Goal: Information Seeking & Learning: Compare options

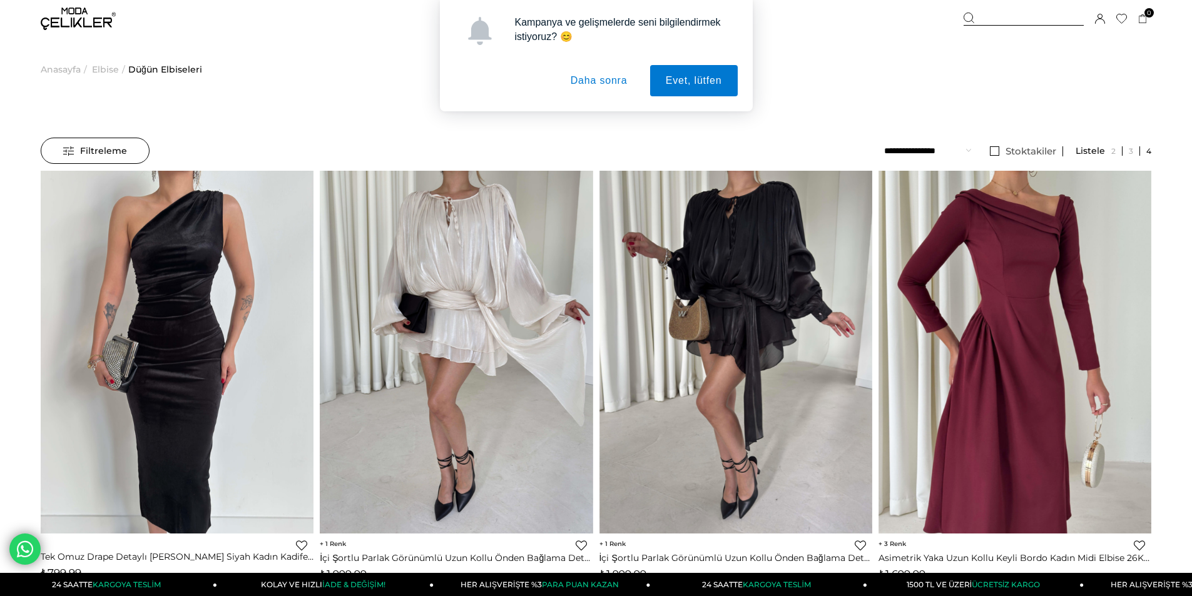
click at [602, 85] on button "Daha sonra" at bounding box center [599, 80] width 88 height 31
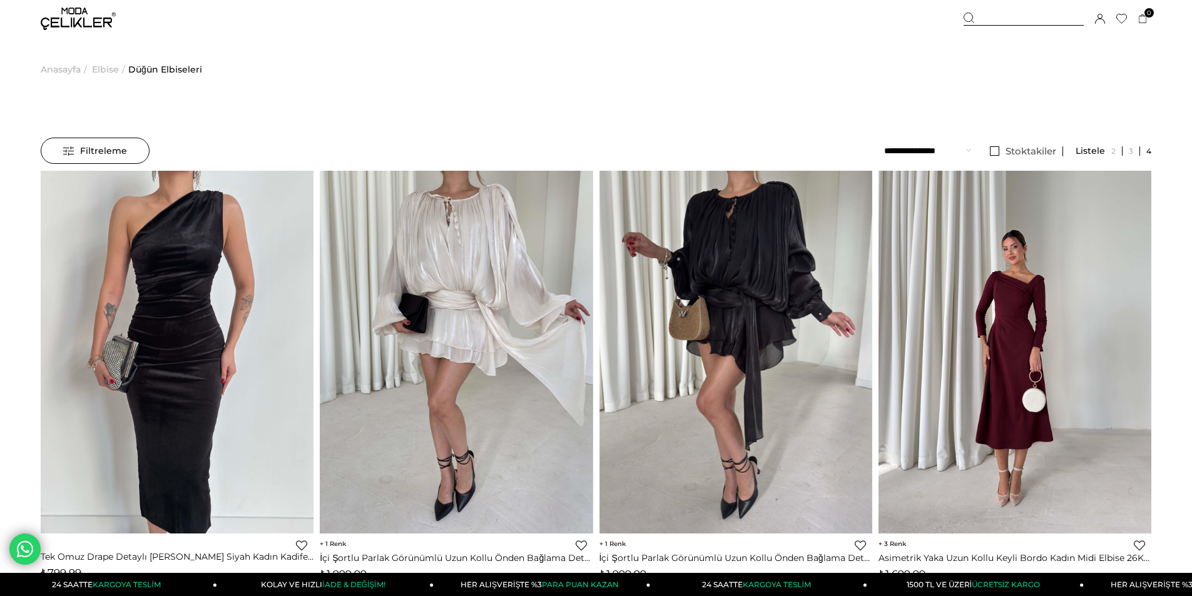
click at [975, 283] on img at bounding box center [1014, 351] width 273 height 363
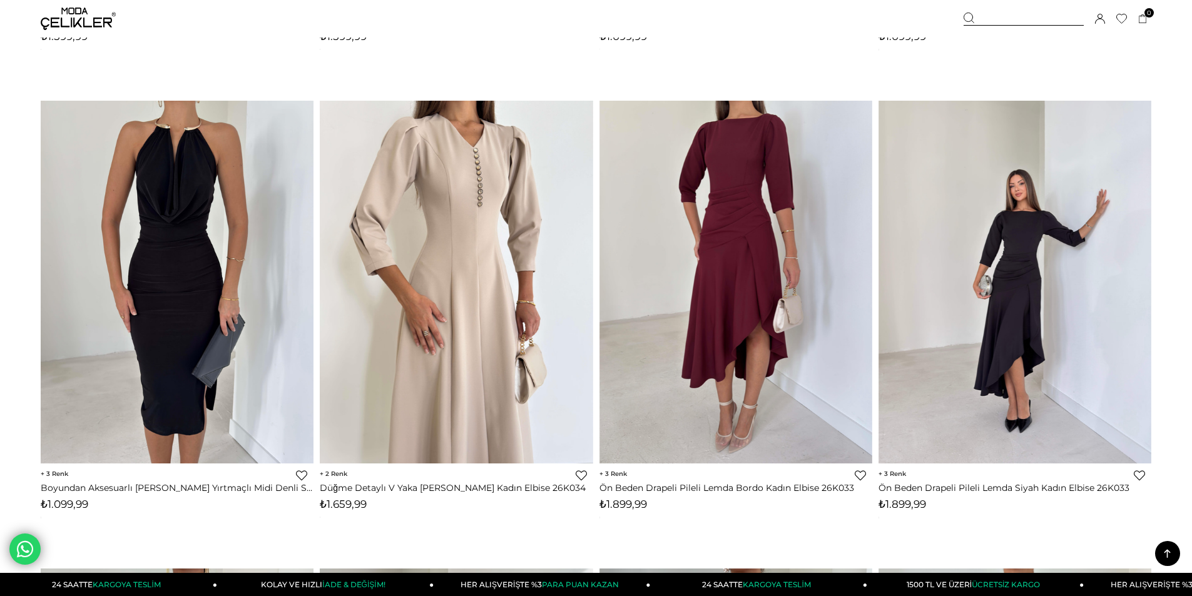
scroll to position [1485, 0]
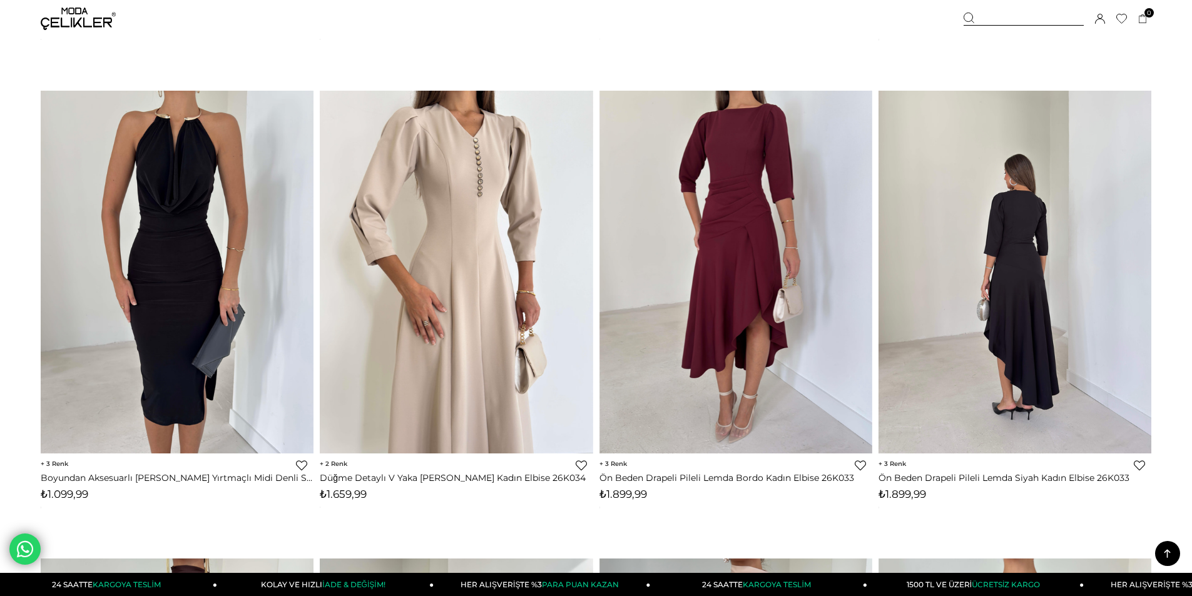
click at [1034, 310] on img at bounding box center [1014, 271] width 273 height 363
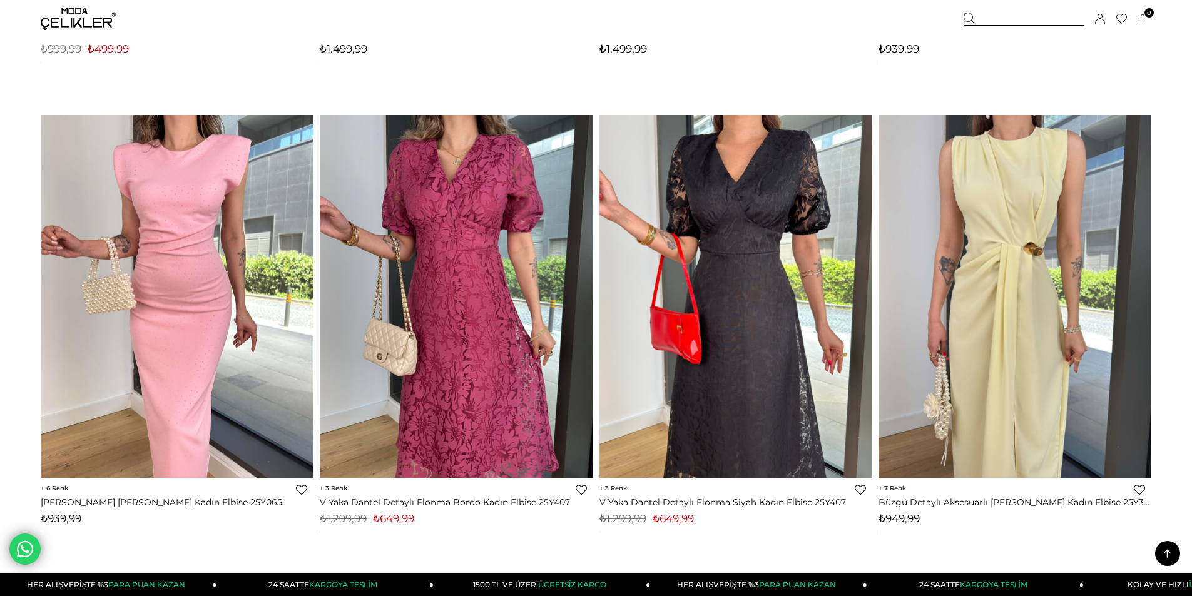
scroll to position [8958, 0]
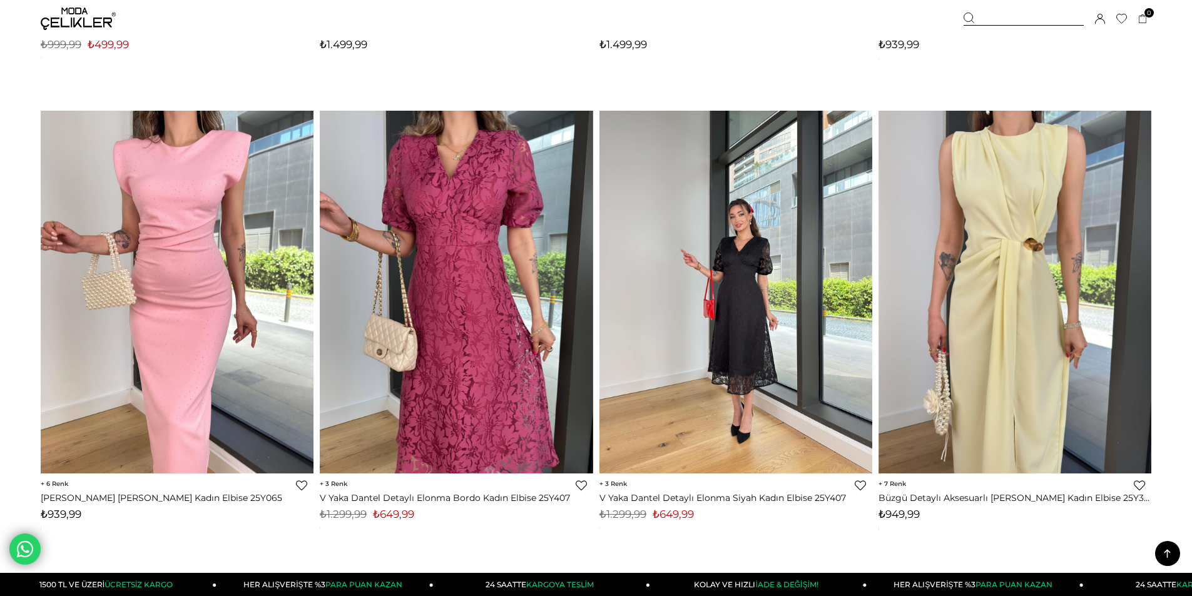
click at [764, 268] on img at bounding box center [735, 291] width 273 height 363
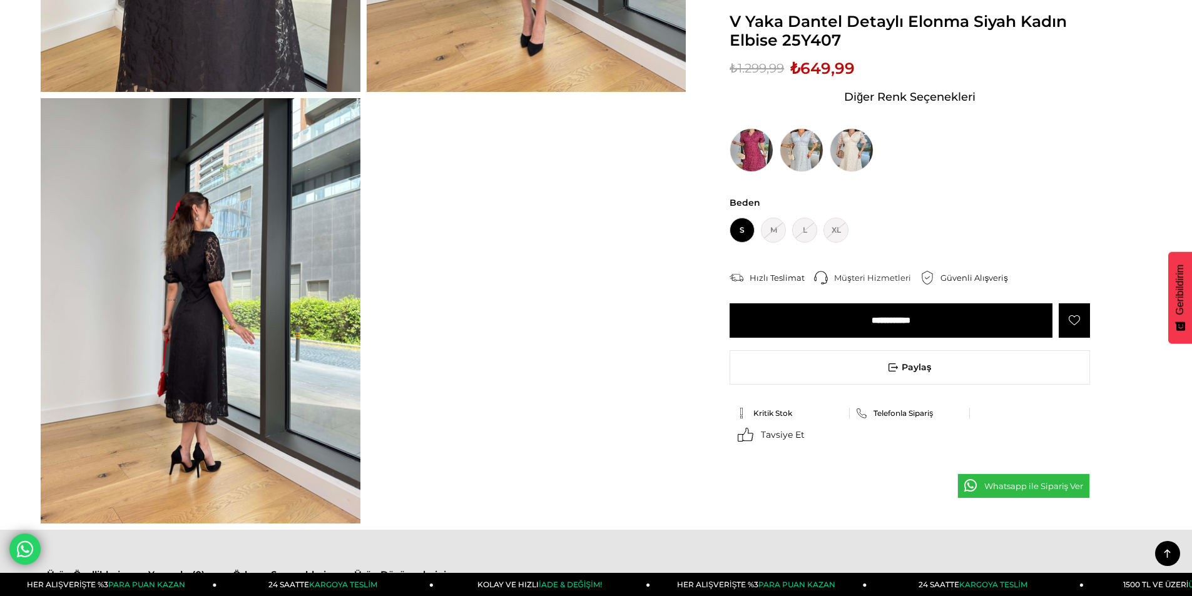
scroll to position [438, 0]
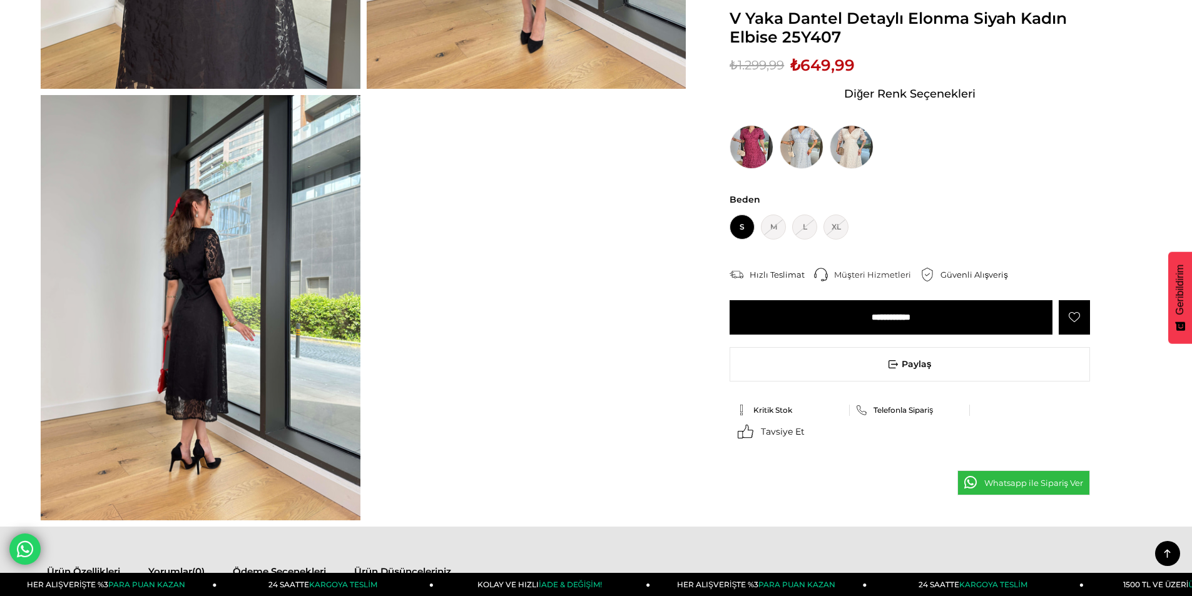
click at [243, 328] on img at bounding box center [201, 307] width 320 height 425
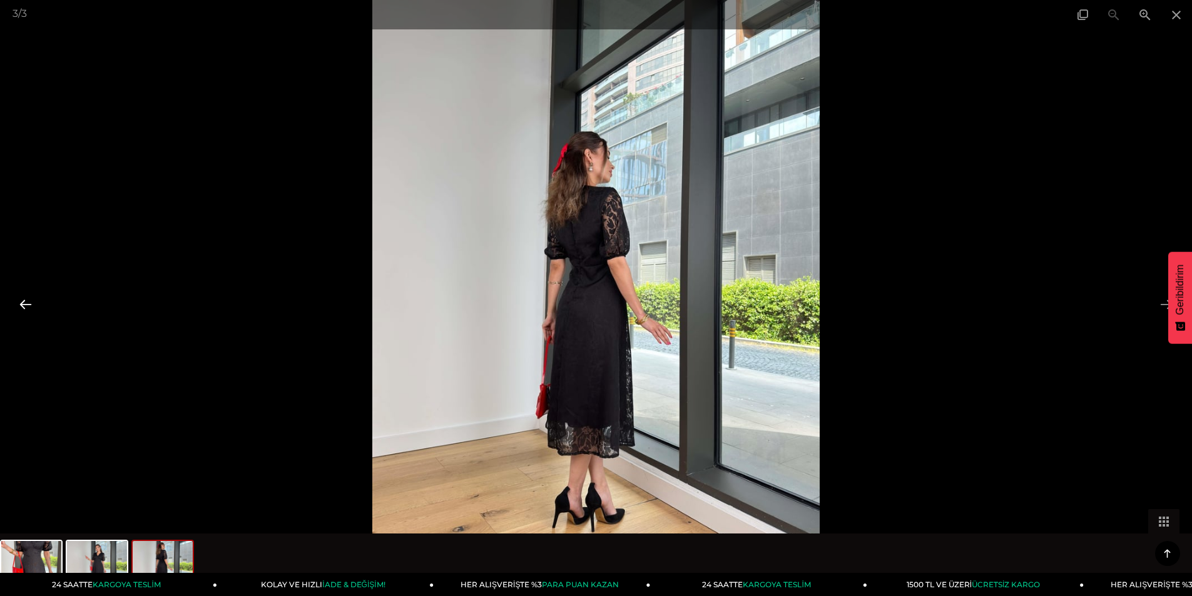
click at [23, 307] on button at bounding box center [26, 304] width 26 height 24
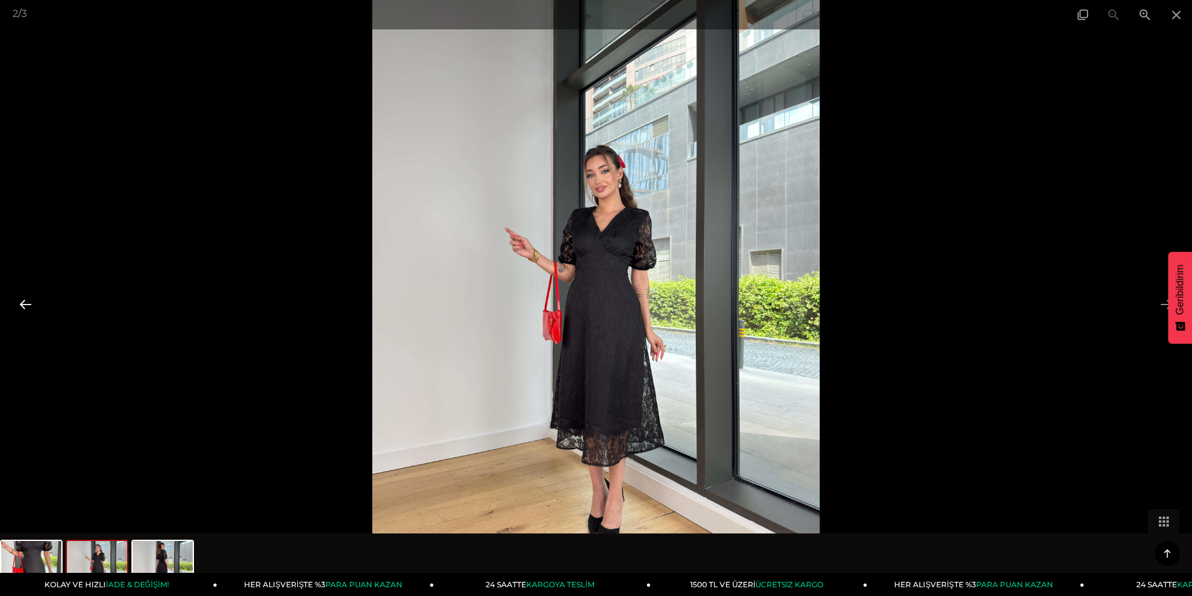
click at [23, 307] on button at bounding box center [26, 304] width 26 height 24
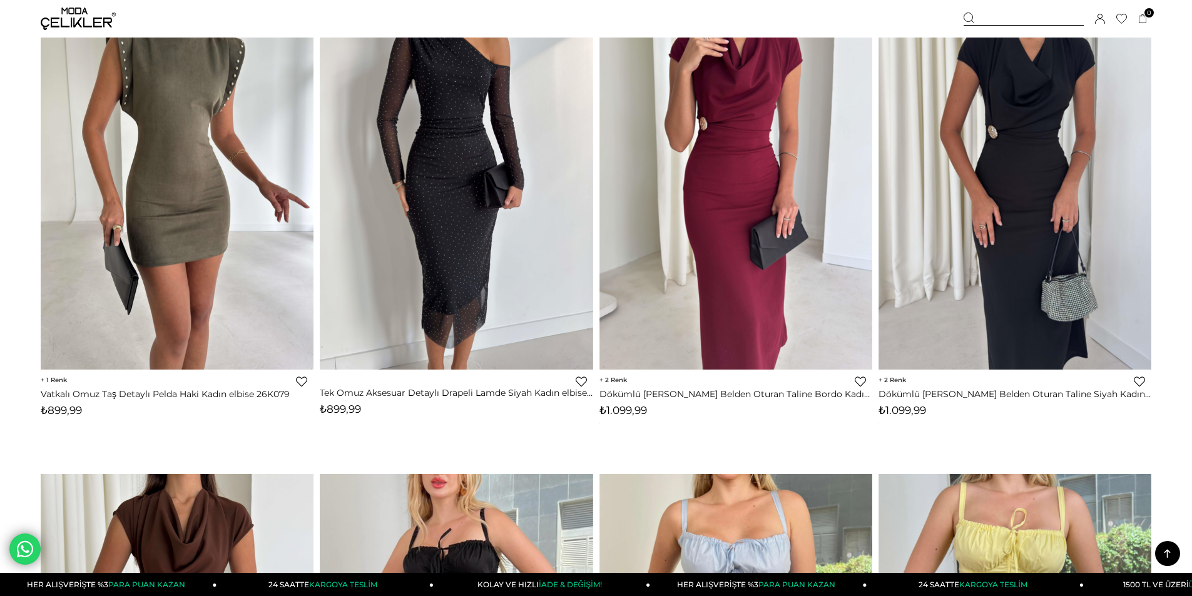
scroll to position [3456, 0]
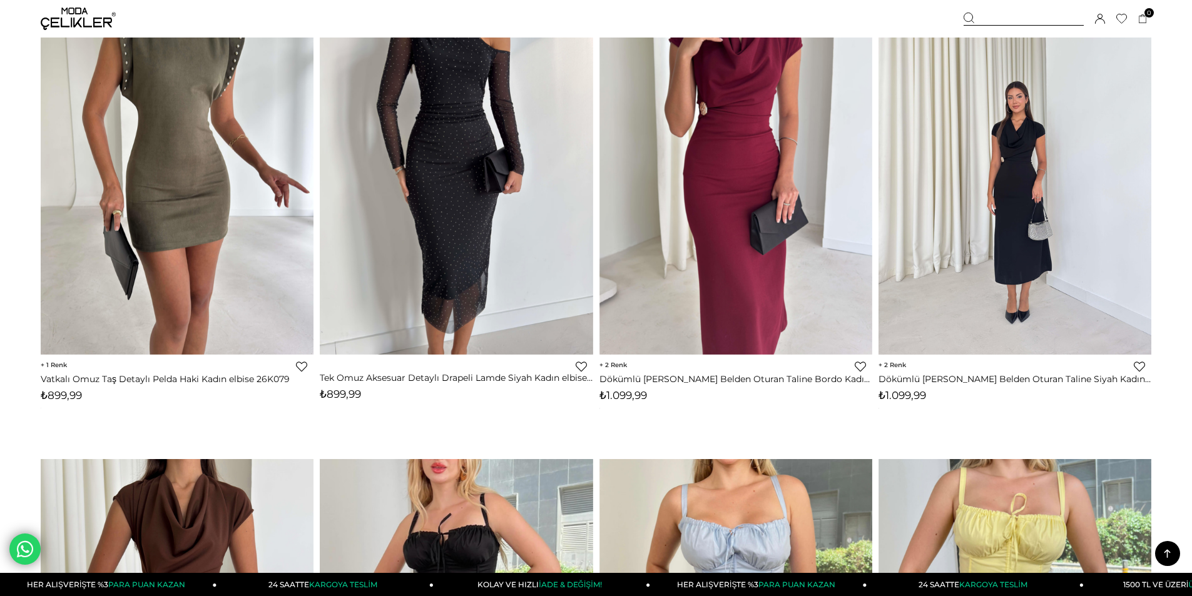
click at [1037, 211] on img at bounding box center [1014, 172] width 273 height 363
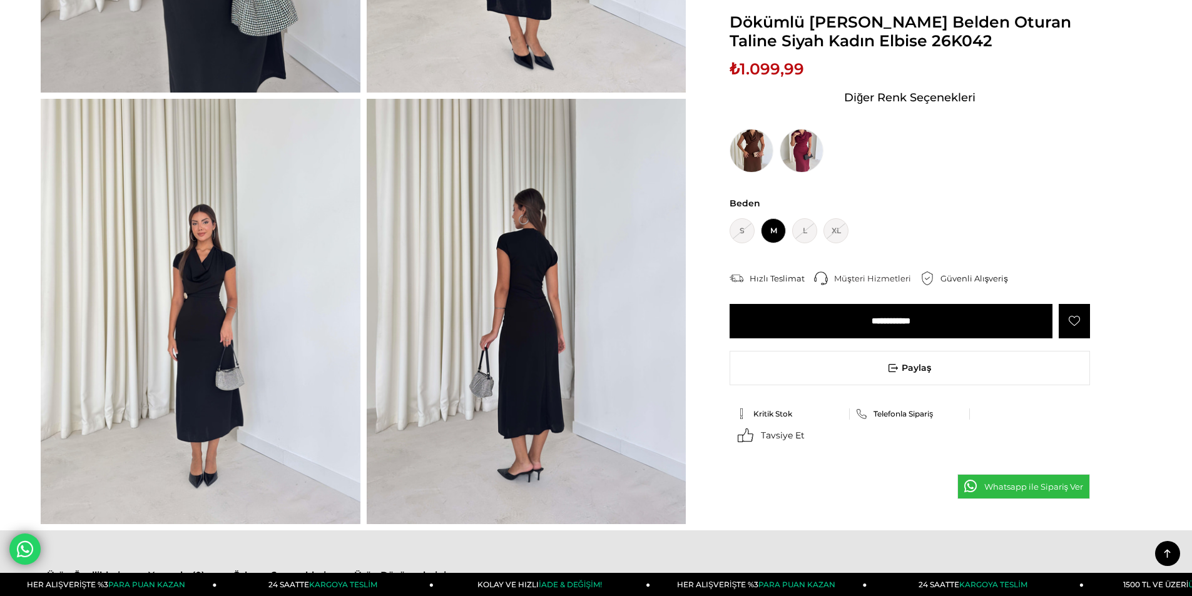
scroll to position [438, 0]
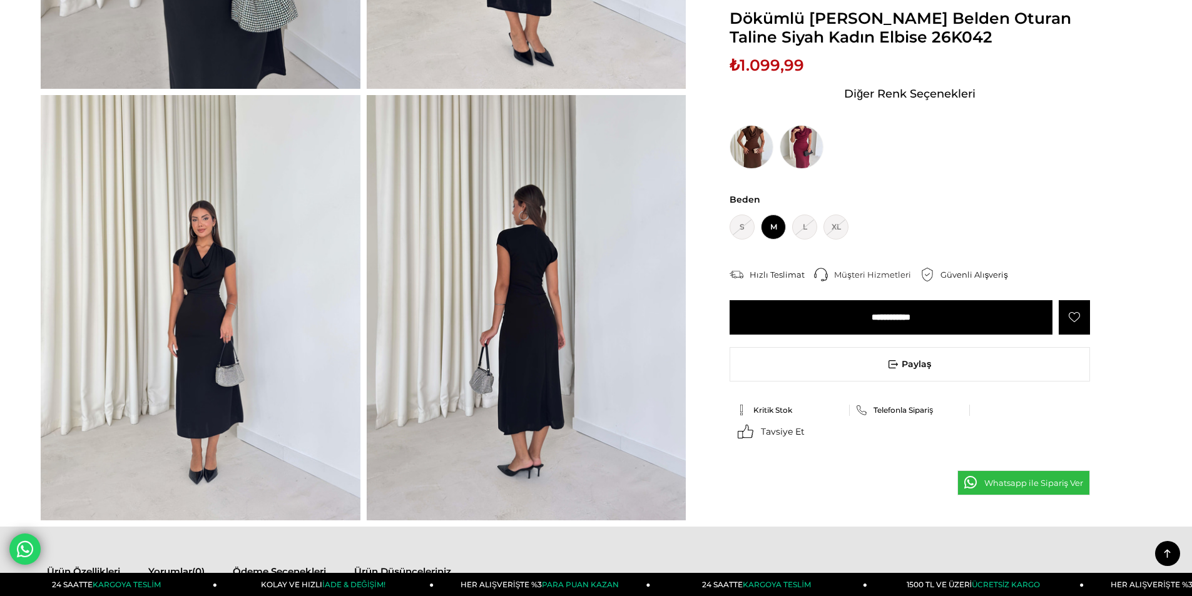
click at [509, 295] on img at bounding box center [527, 307] width 320 height 425
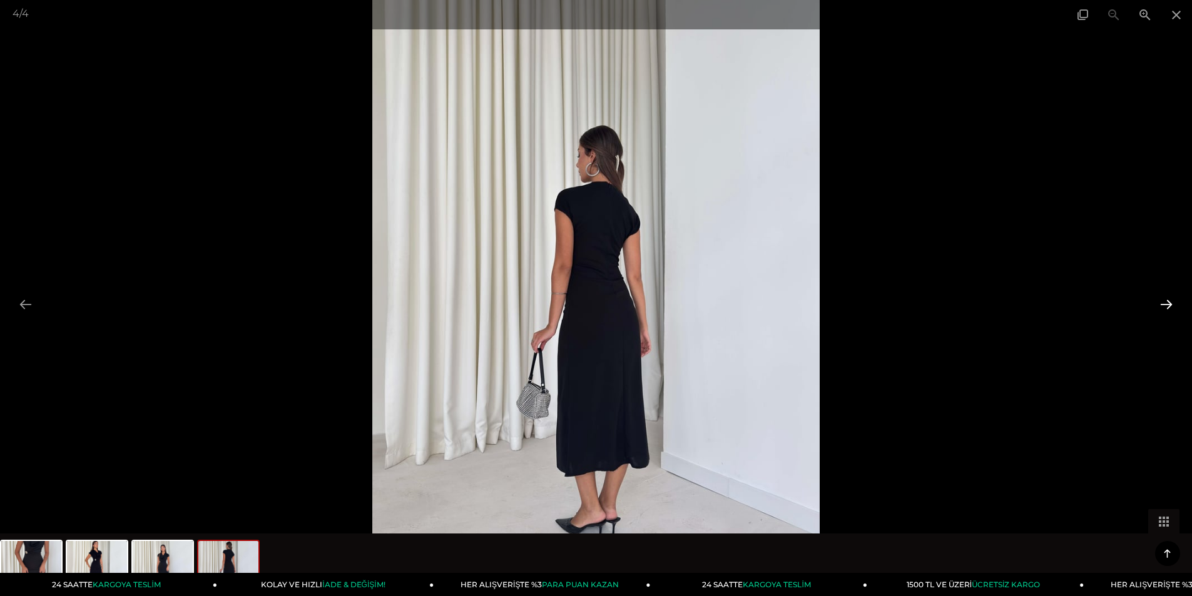
click at [1171, 307] on button at bounding box center [1166, 304] width 26 height 24
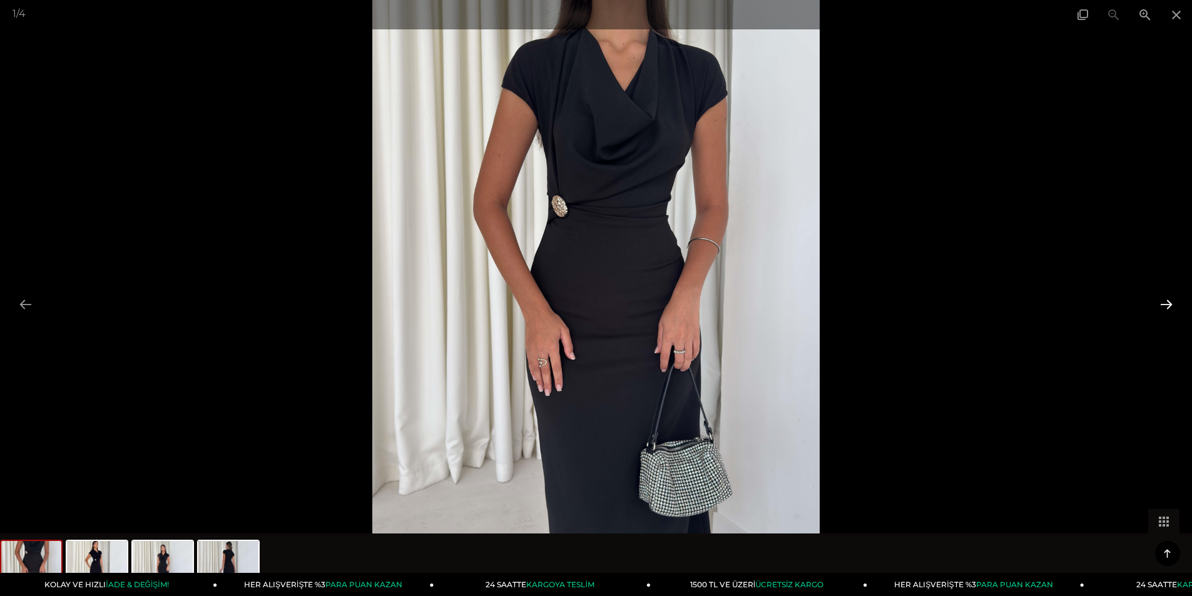
click at [1171, 307] on button at bounding box center [1166, 304] width 26 height 24
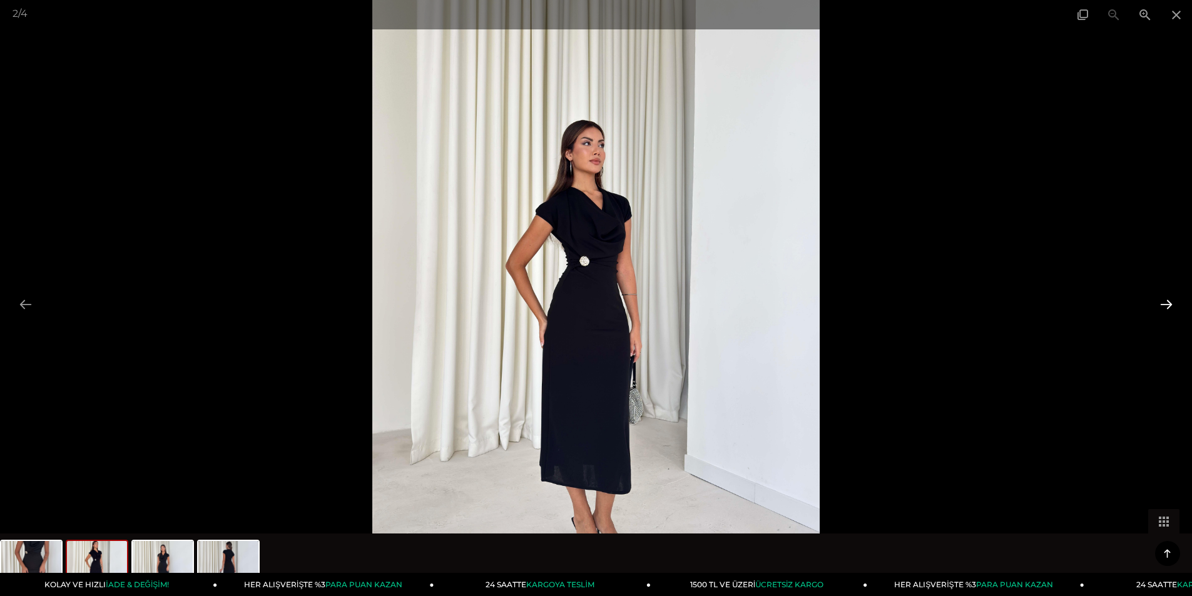
click at [1171, 307] on button at bounding box center [1166, 304] width 26 height 24
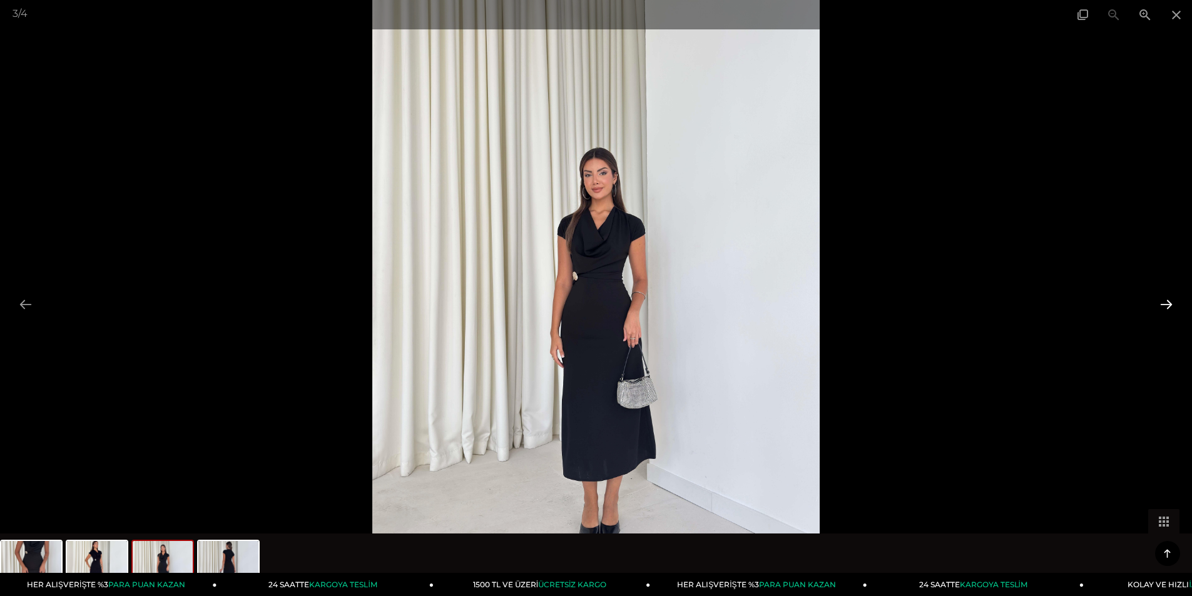
click at [1171, 307] on button at bounding box center [1166, 304] width 26 height 24
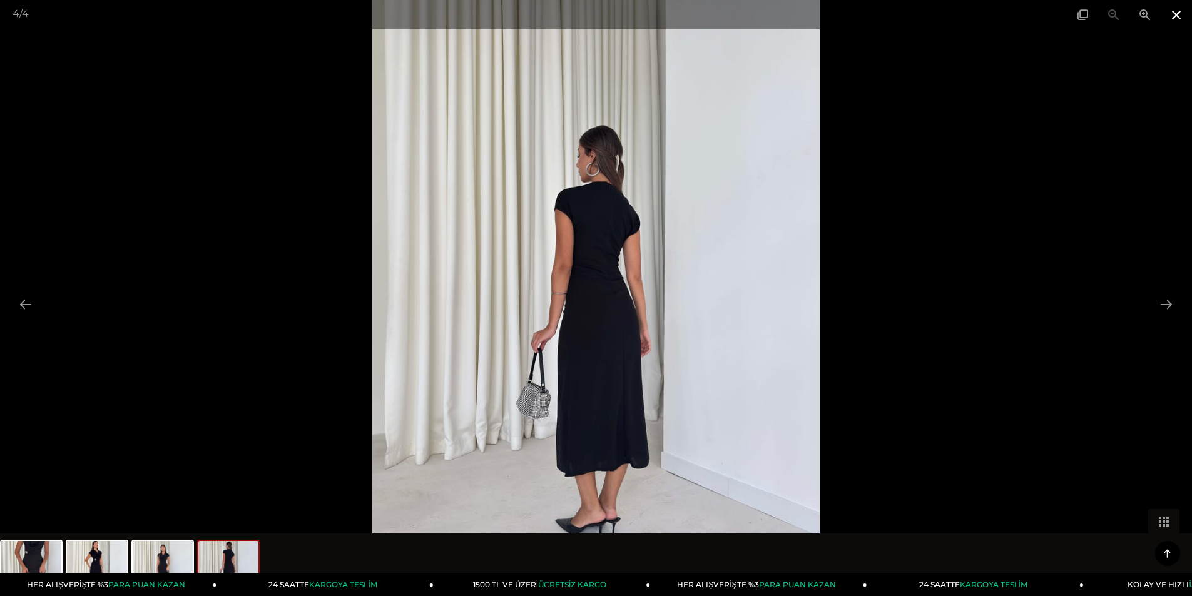
click at [1179, 13] on span at bounding box center [1176, 14] width 31 height 29
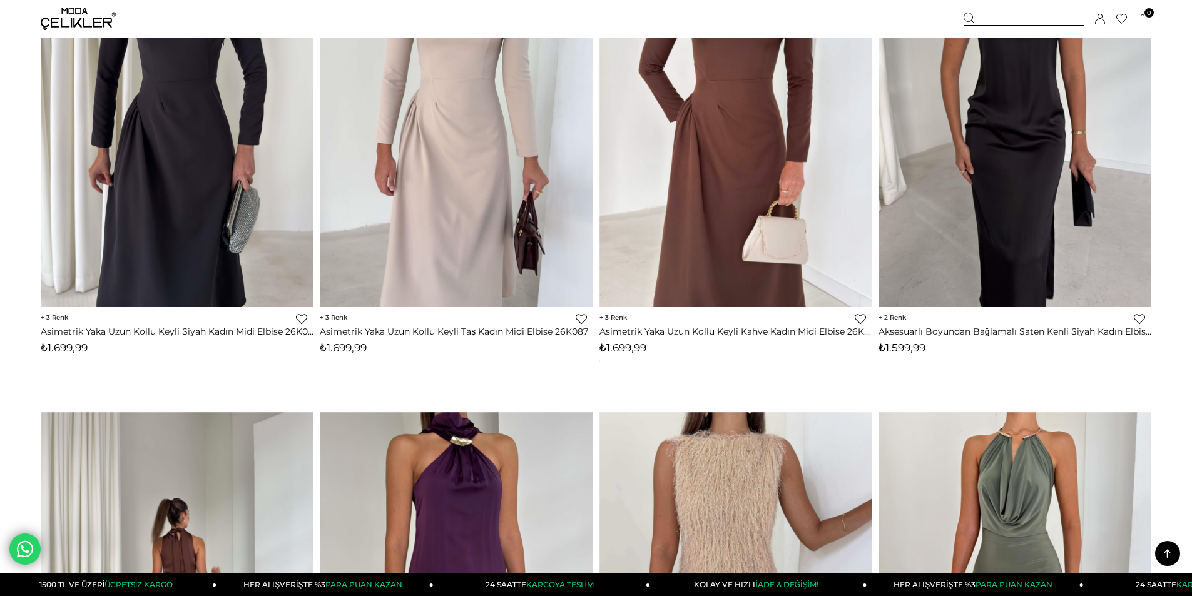
scroll to position [1064, 0]
